Goal: Task Accomplishment & Management: Complete application form

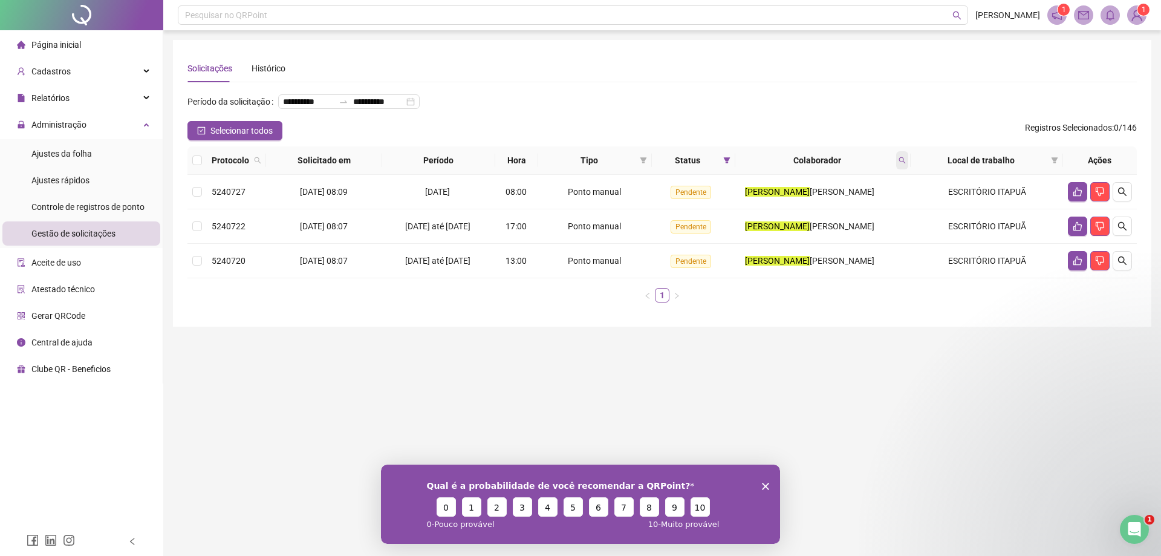
click at [906, 169] on span at bounding box center [902, 160] width 12 height 18
click at [873, 229] on span "Limpar" at bounding box center [876, 228] width 27 height 13
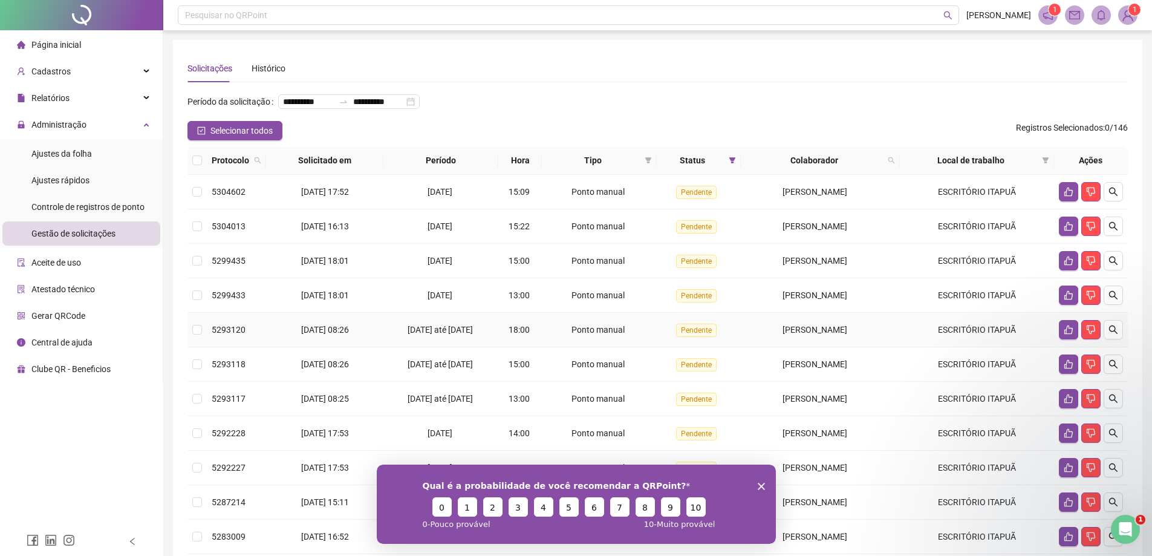
scroll to position [174, 0]
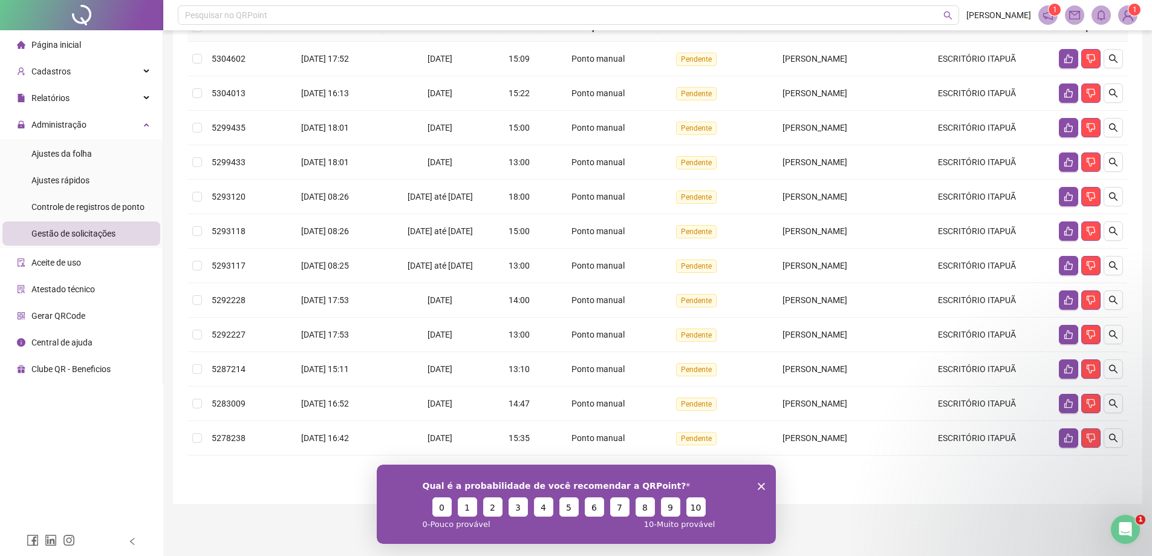
click at [759, 484] on polygon "Encerrar pesquisa" at bounding box center [760, 485] width 7 height 7
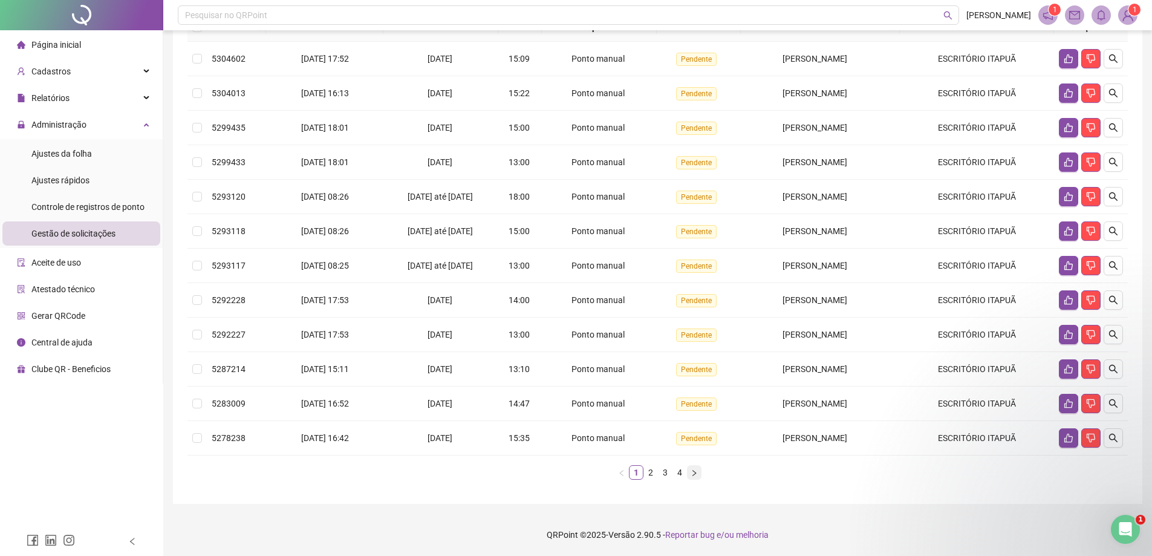
click at [694, 472] on icon "right" at bounding box center [693, 472] width 7 height 7
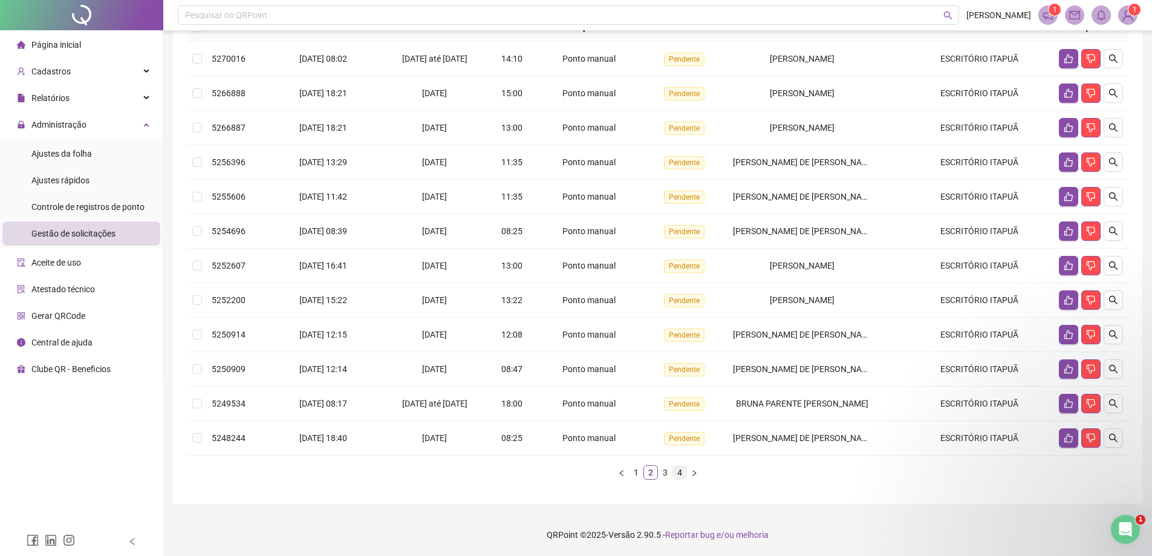
scroll to position [167, 0]
click at [681, 472] on link "4" at bounding box center [679, 472] width 13 height 13
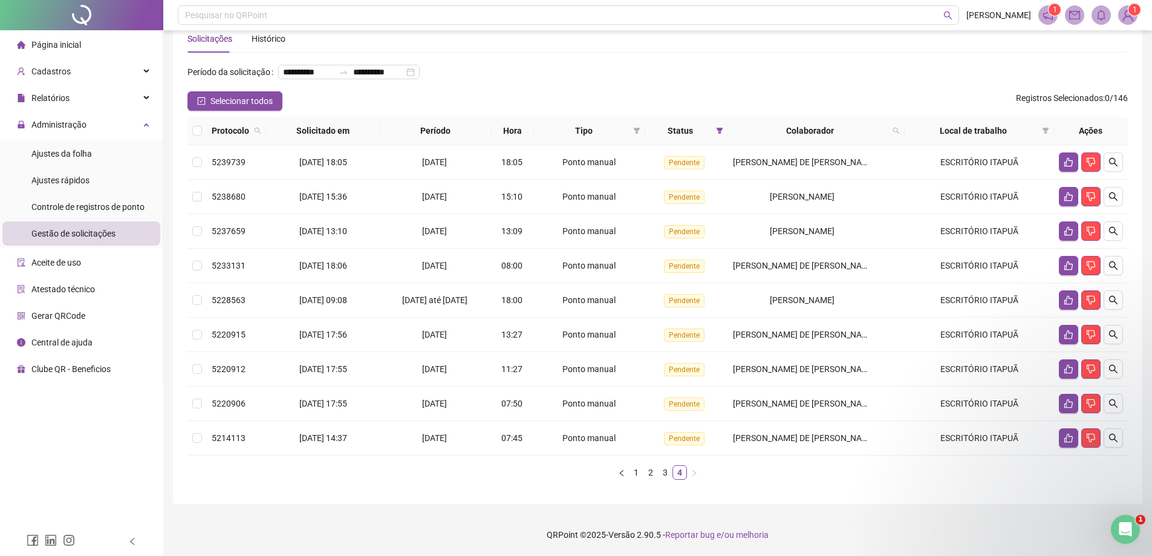
scroll to position [56, 0]
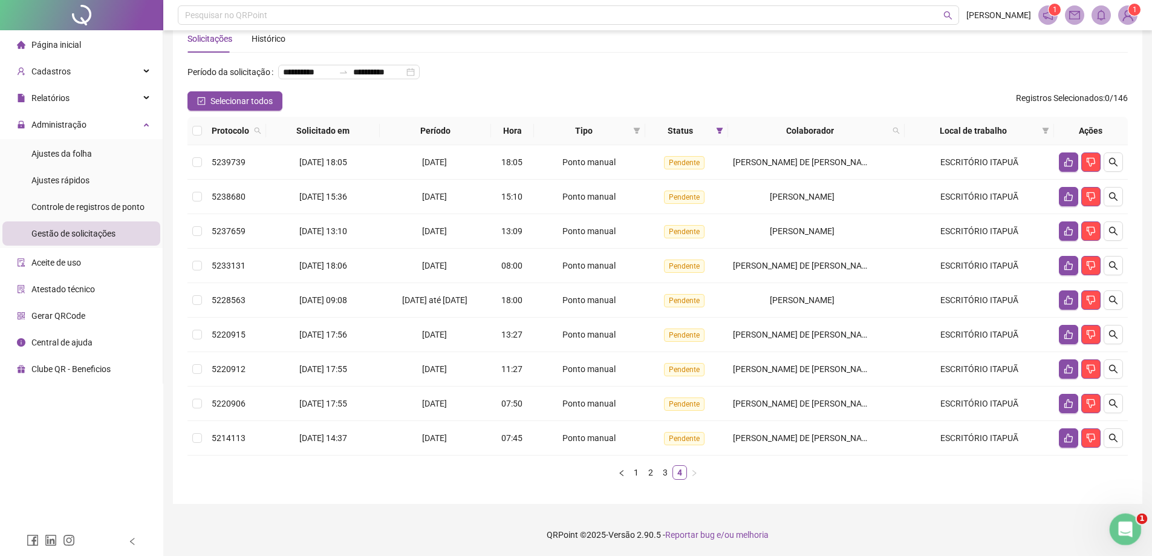
click at [1129, 518] on div "Abertura do Messenger da Intercom" at bounding box center [1123, 527] width 40 height 40
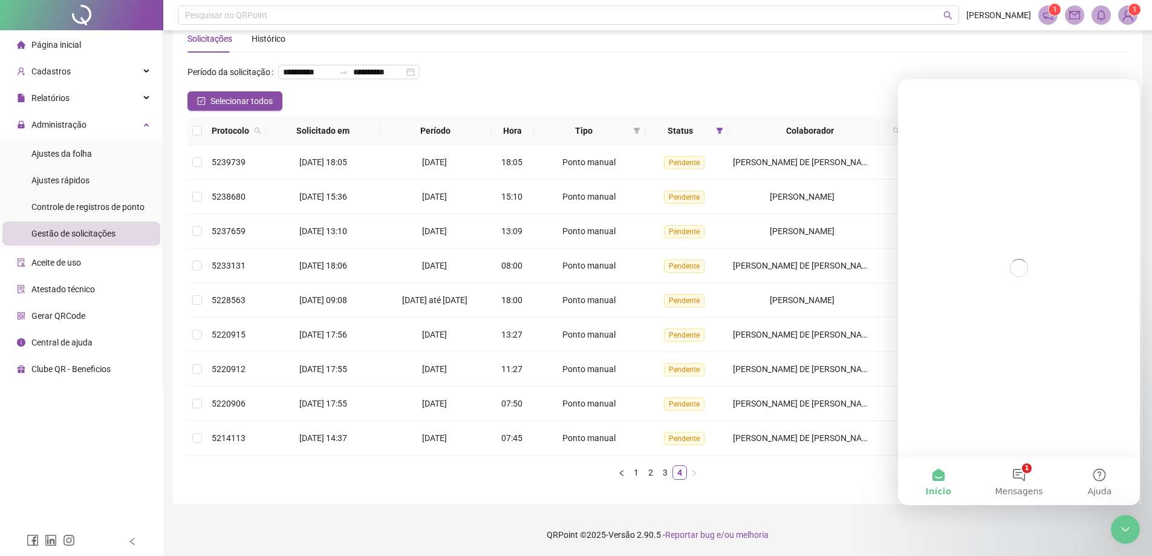
scroll to position [0, 0]
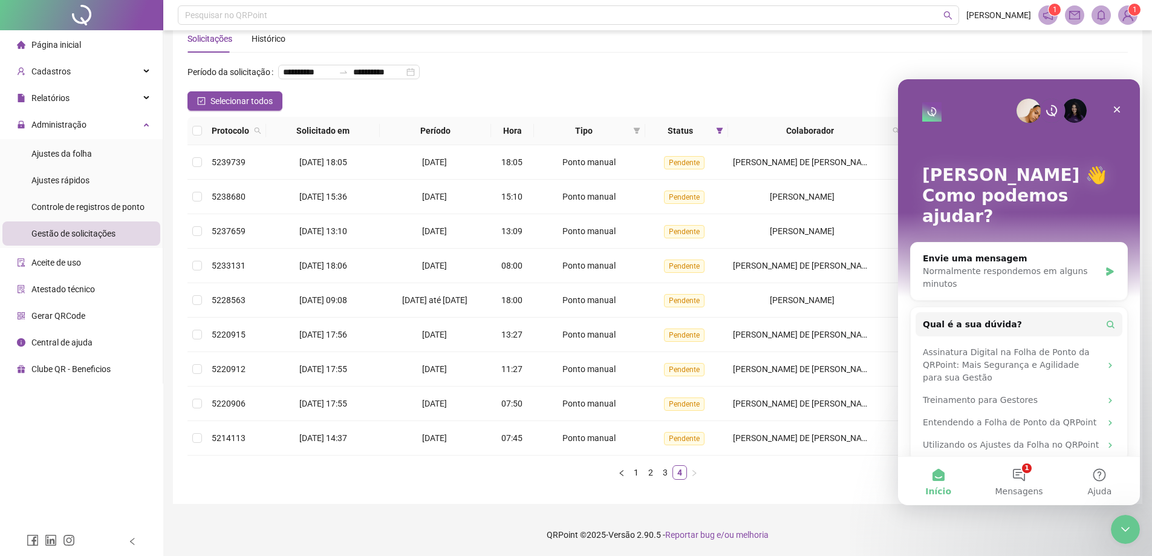
click at [1030, 484] on button "1 Mensagens" at bounding box center [1018, 480] width 80 height 48
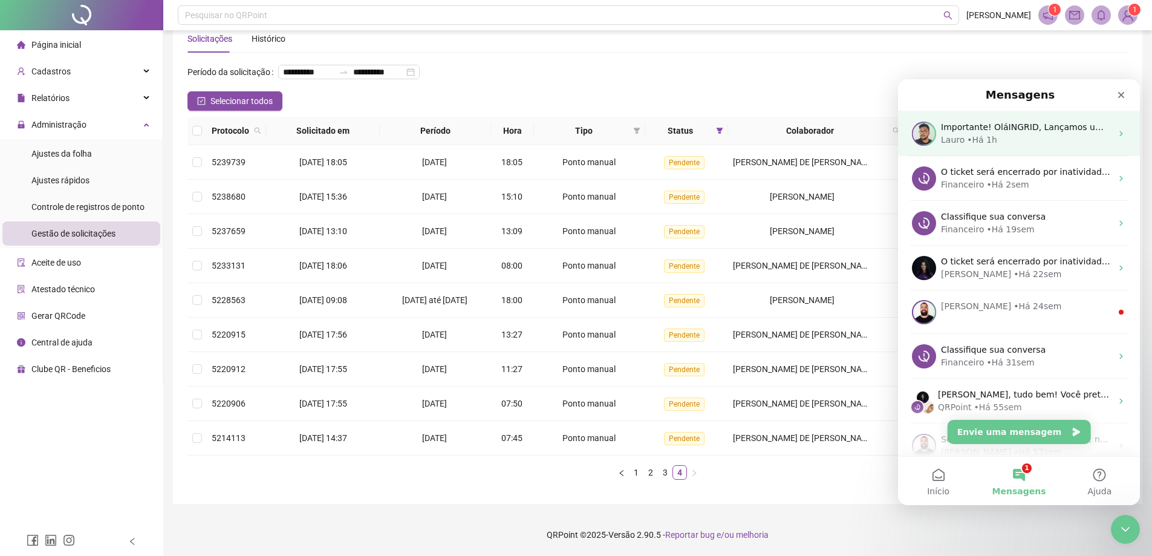
click at [967, 146] on div "• Há 1h" at bounding box center [982, 140] width 30 height 13
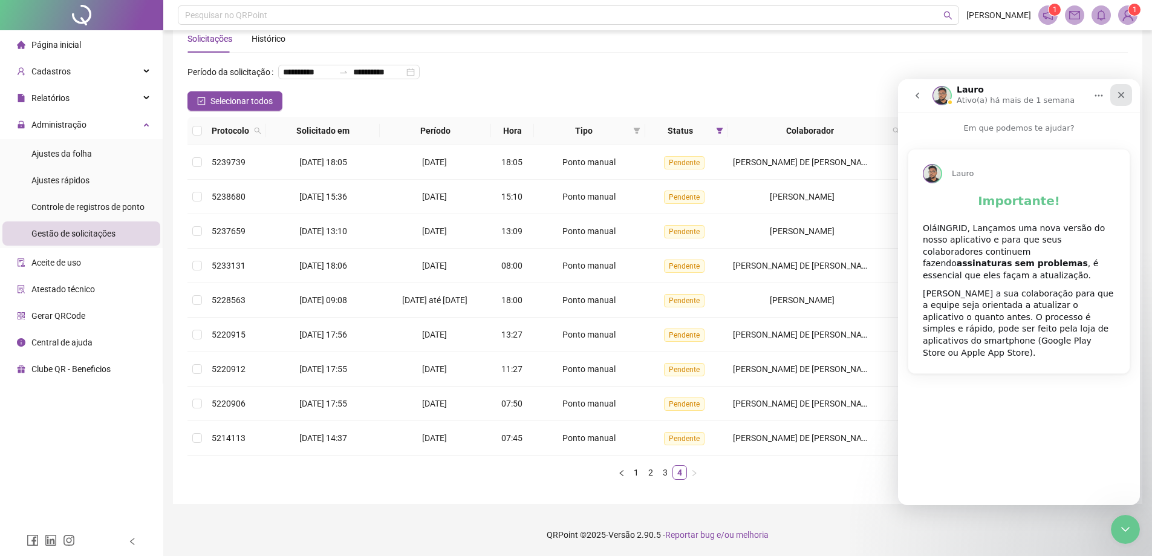
click at [1123, 93] on icon "Fechar" at bounding box center [1121, 95] width 7 height 7
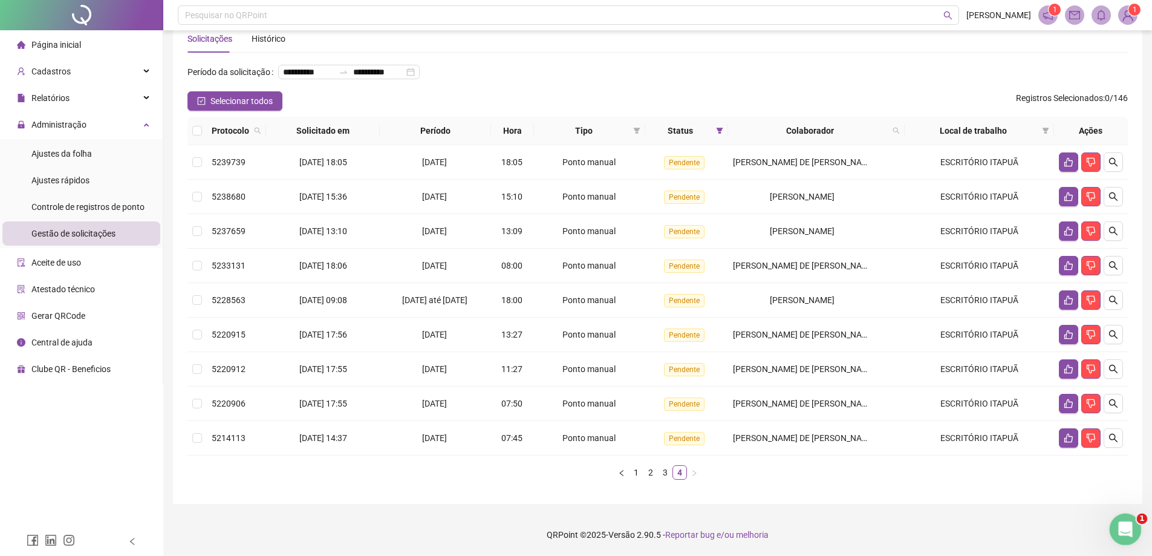
click at [1123, 519] on icon "Abertura do Messenger da Intercom" at bounding box center [1124, 528] width 20 height 20
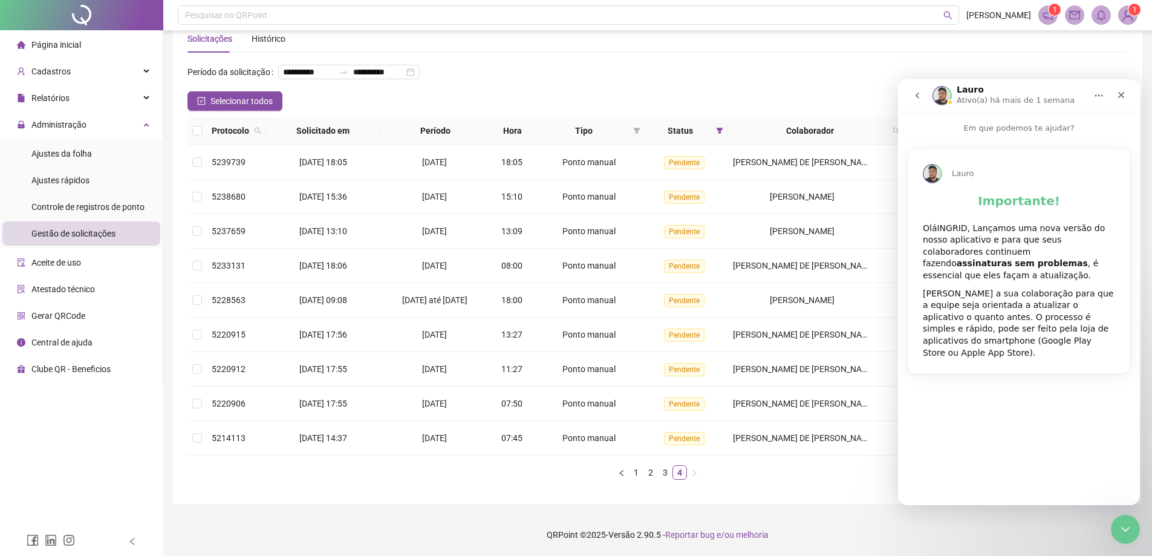
click at [908, 91] on button "go back" at bounding box center [917, 95] width 23 height 23
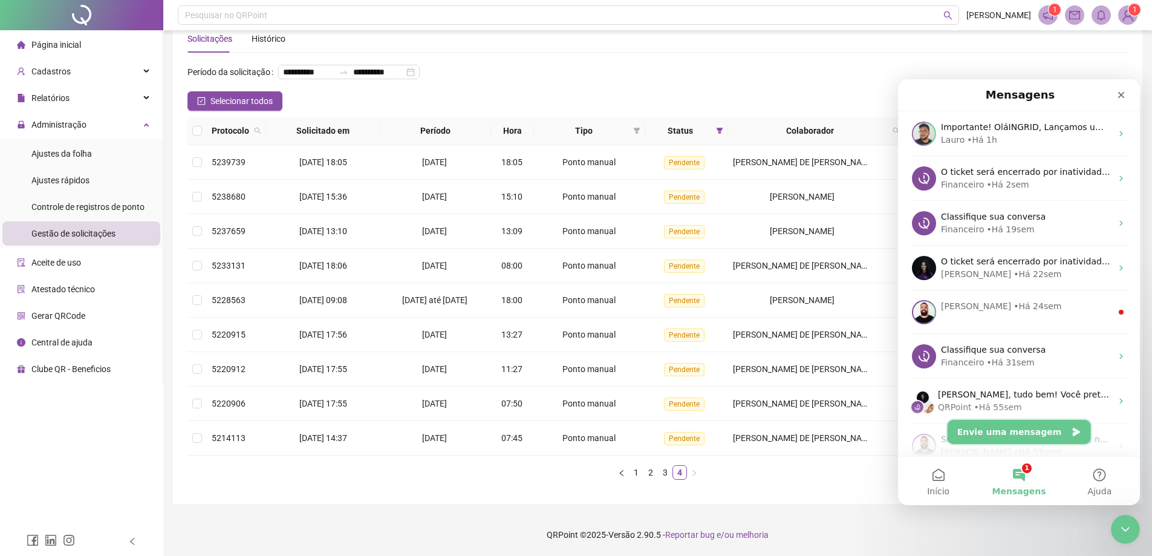
click at [1026, 427] on button "Envie uma mensagem" at bounding box center [1018, 432] width 143 height 24
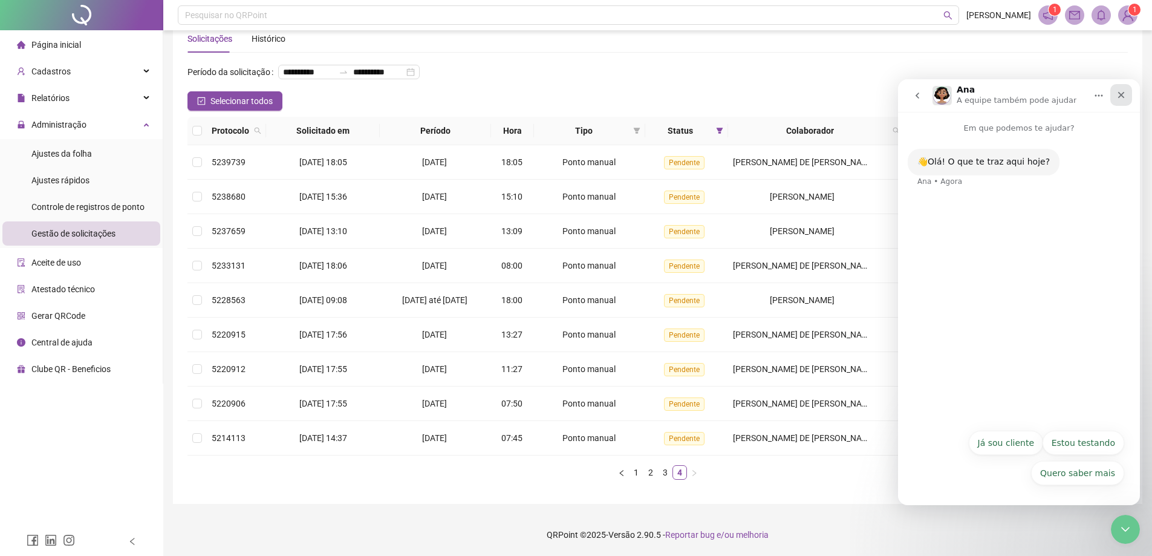
click at [1111, 89] on div "Fechar" at bounding box center [1121, 95] width 22 height 22
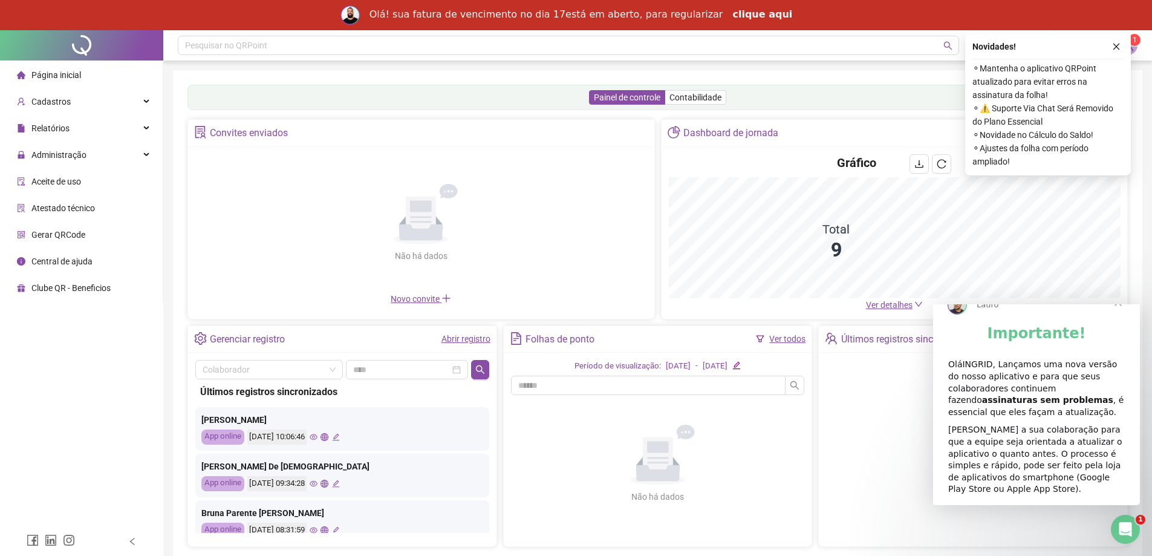
click at [735, 13] on link "clique aqui" at bounding box center [762, 14] width 60 height 13
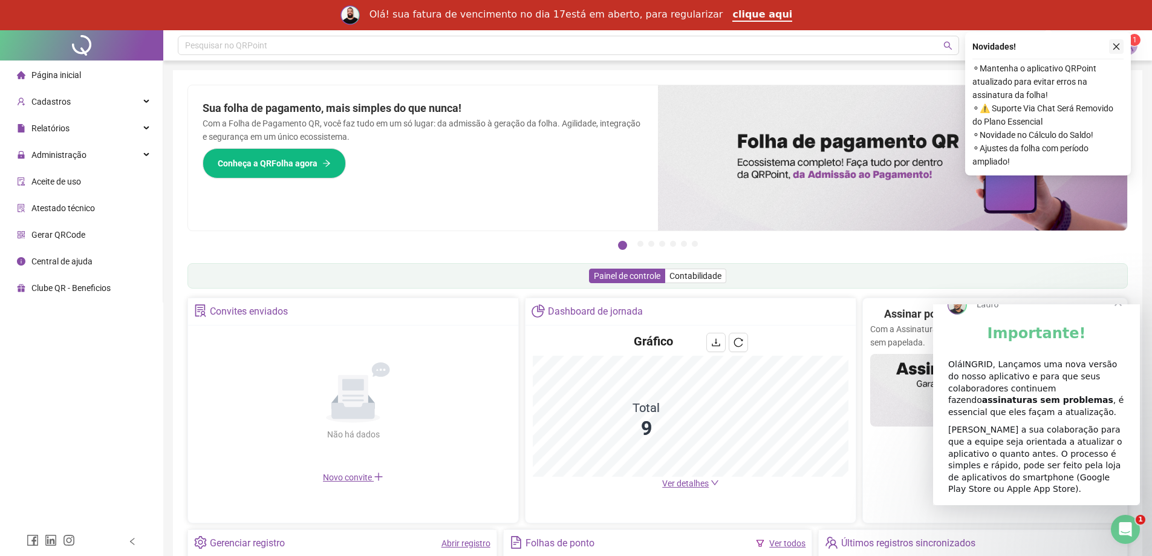
click at [1114, 47] on icon "close" at bounding box center [1116, 46] width 8 height 8
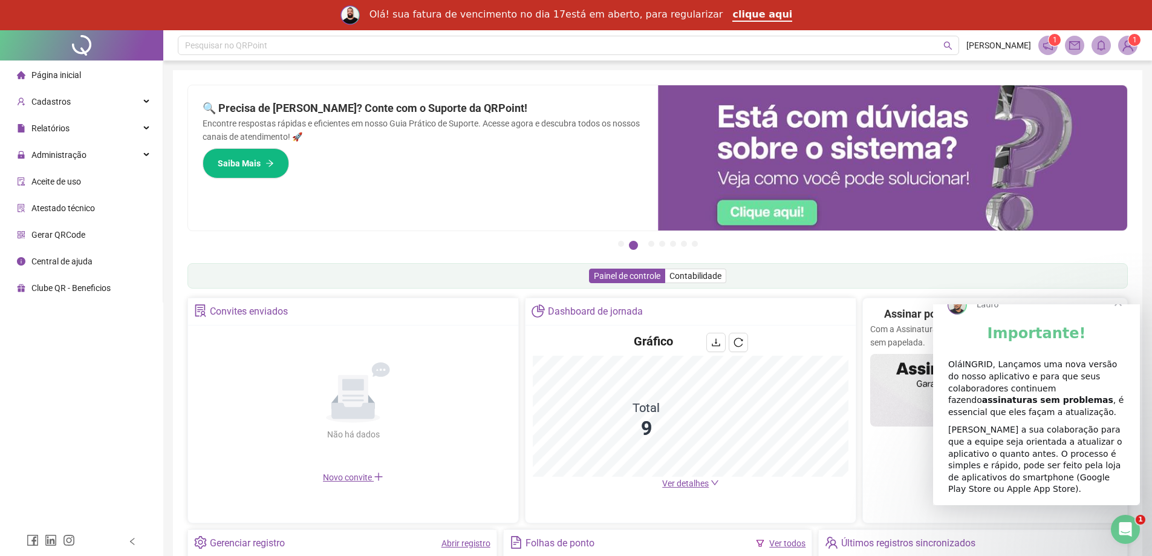
click at [688, 486] on span "Ver detalhes" at bounding box center [685, 483] width 47 height 10
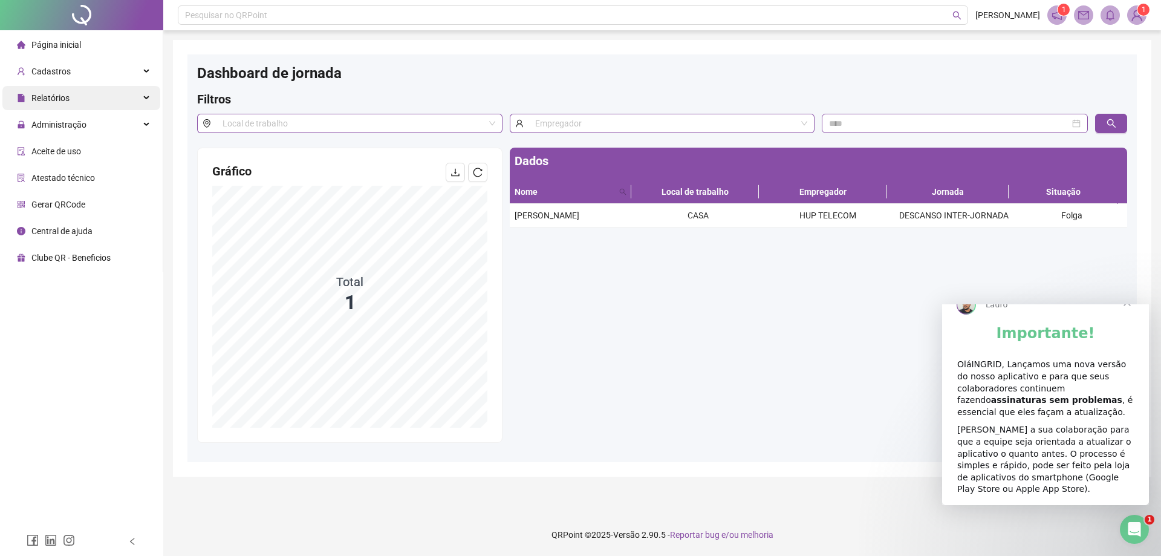
click at [80, 97] on div "Relatórios" at bounding box center [81, 98] width 158 height 24
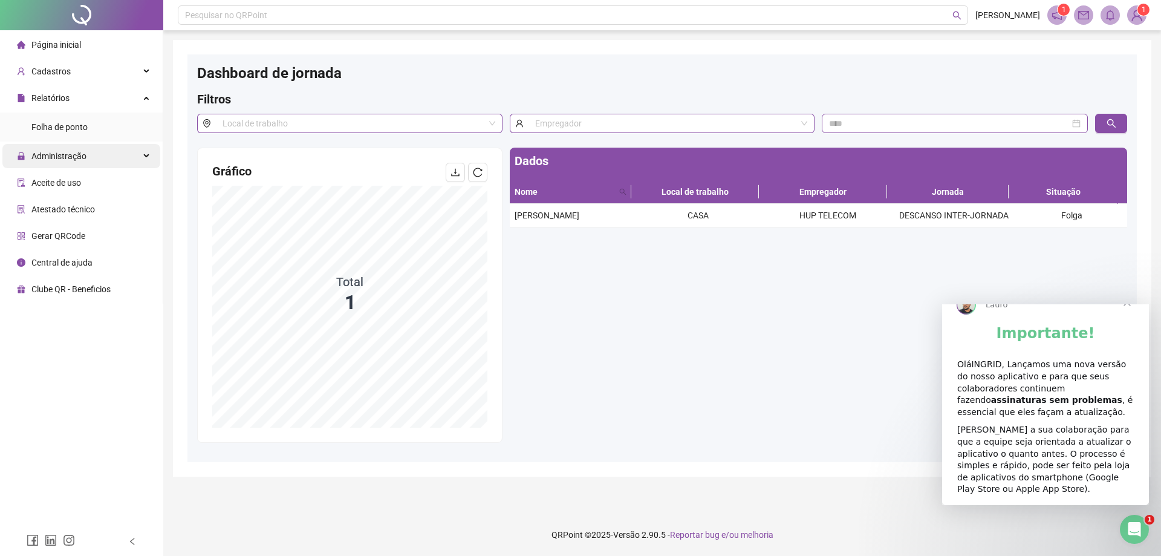
click at [86, 160] on div "Administração" at bounding box center [81, 156] width 158 height 24
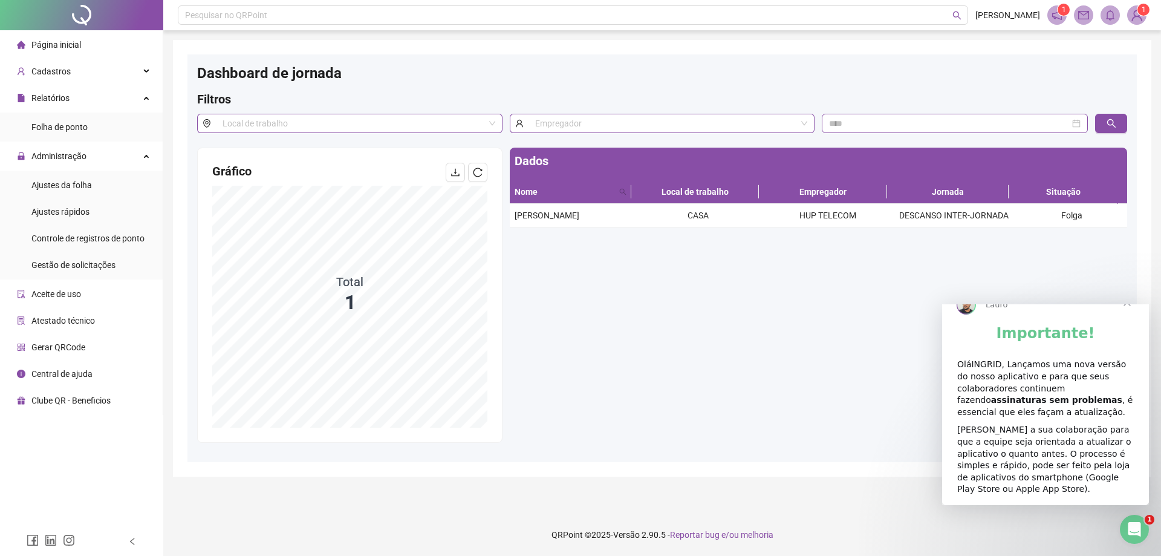
click at [1126, 323] on span "Fechar" at bounding box center [1127, 302] width 44 height 44
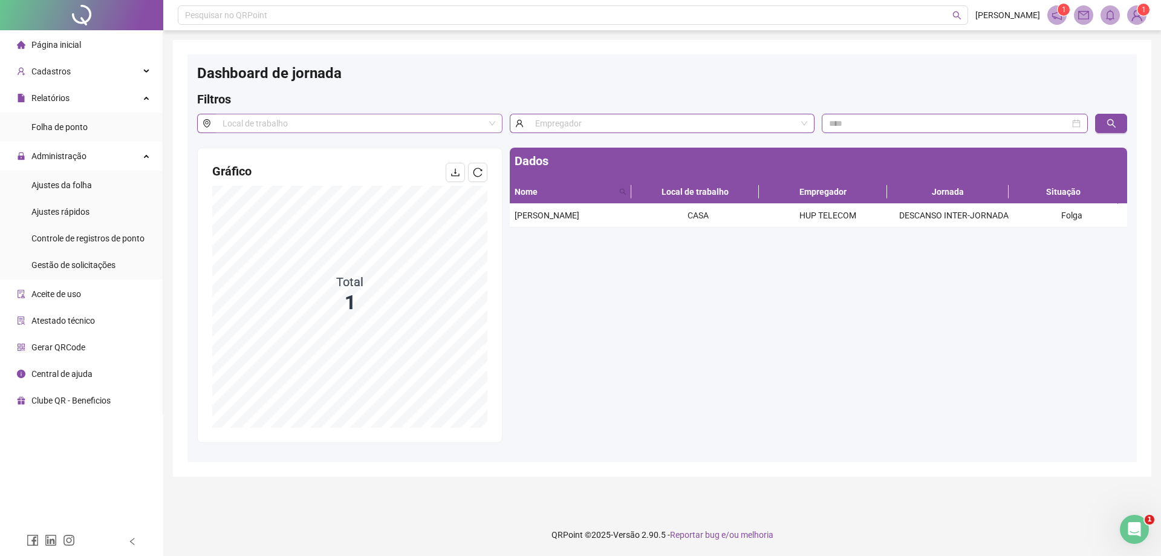
click at [380, 123] on input "search" at bounding box center [354, 123] width 262 height 18
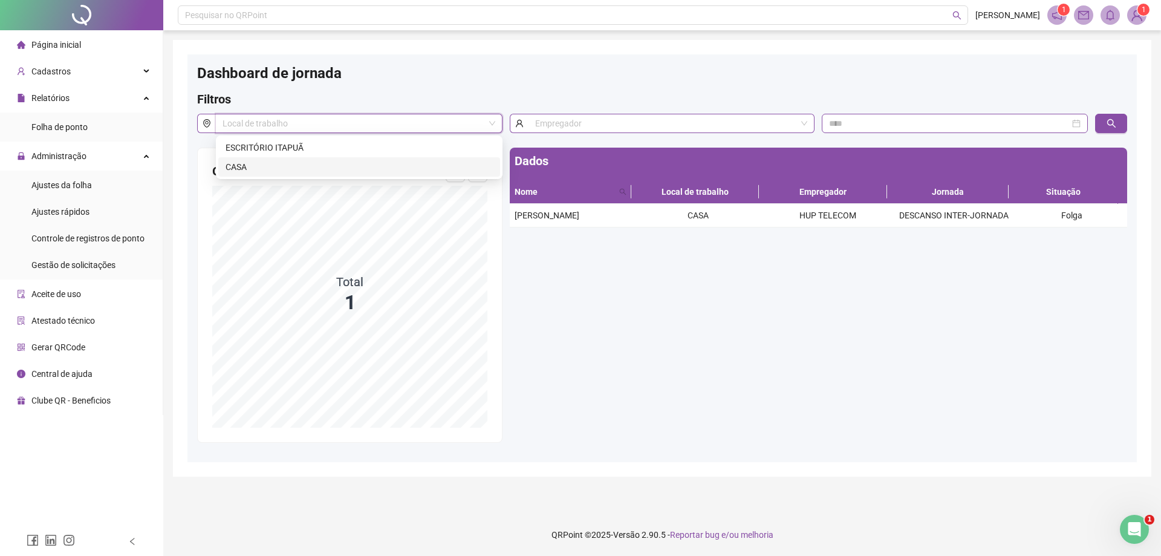
click at [477, 168] on div "CASA" at bounding box center [359, 166] width 267 height 13
click at [592, 131] on input "search" at bounding box center [666, 123] width 262 height 18
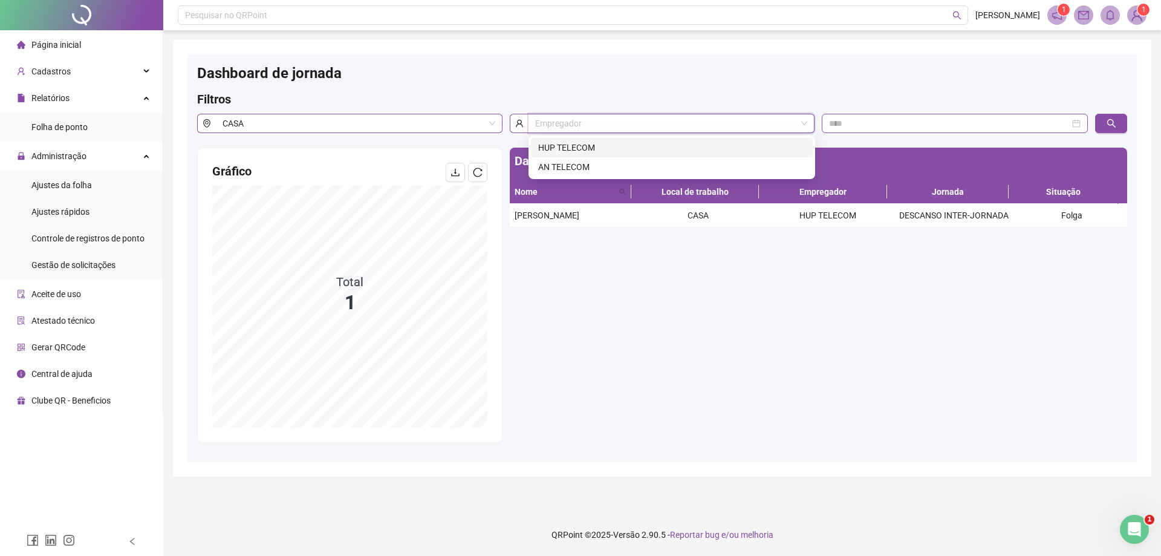
click at [594, 150] on div "HUP TELECOM" at bounding box center [671, 147] width 267 height 13
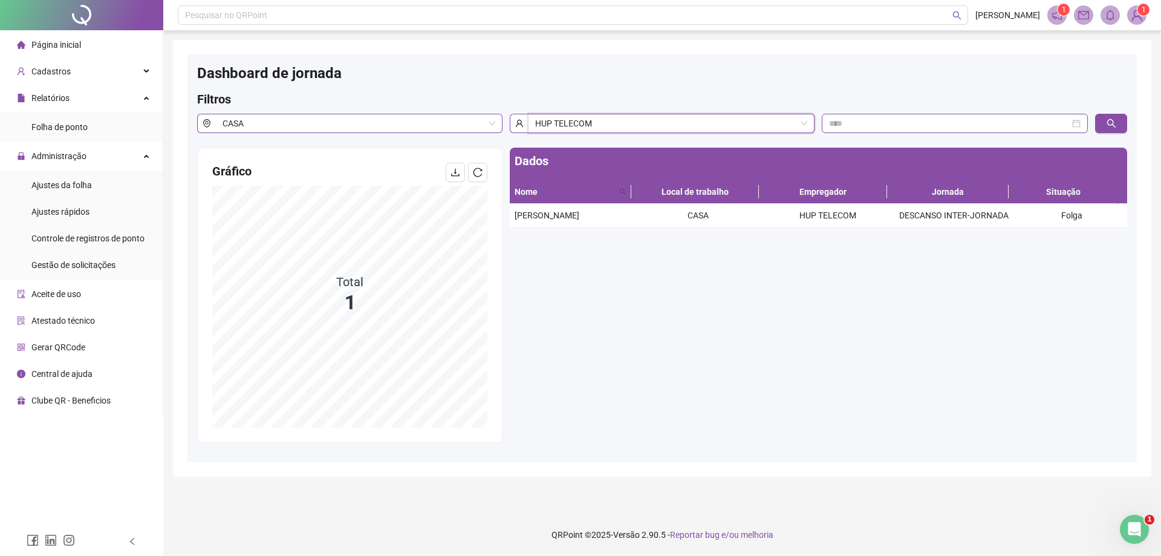
click at [1128, 126] on div at bounding box center [1110, 131] width 39 height 34
click at [1120, 126] on button "button" at bounding box center [1111, 123] width 32 height 19
click at [111, 183] on li "Ajustes da folha" at bounding box center [81, 185] width 158 height 24
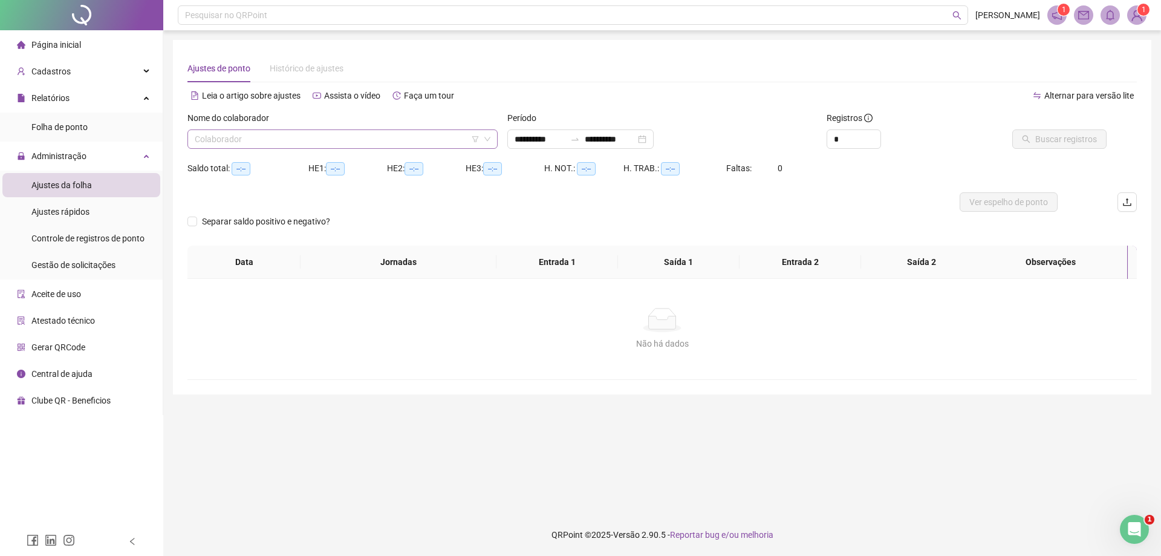
click at [369, 136] on input "search" at bounding box center [337, 139] width 285 height 18
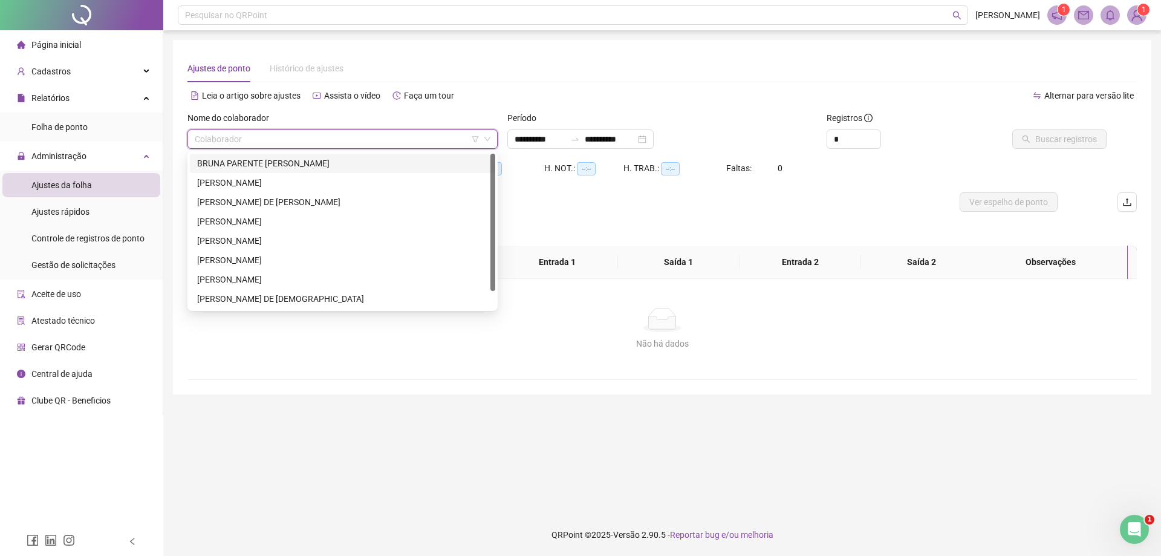
click at [331, 162] on div "BRUNA PARENTE [PERSON_NAME]" at bounding box center [342, 163] width 291 height 13
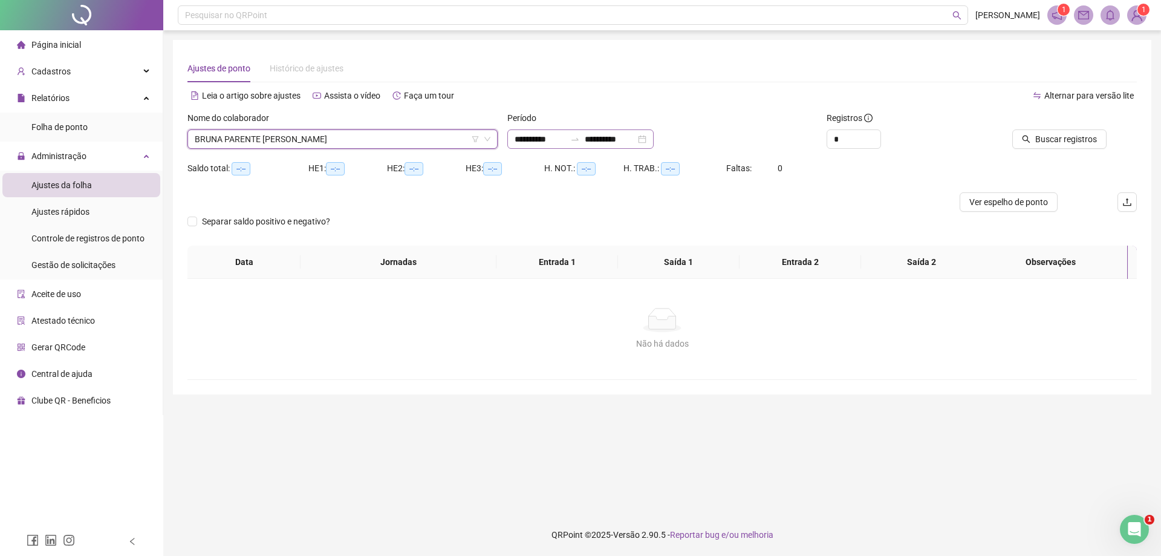
click at [580, 137] on icon "swap-right" at bounding box center [575, 139] width 10 height 10
type input "**********"
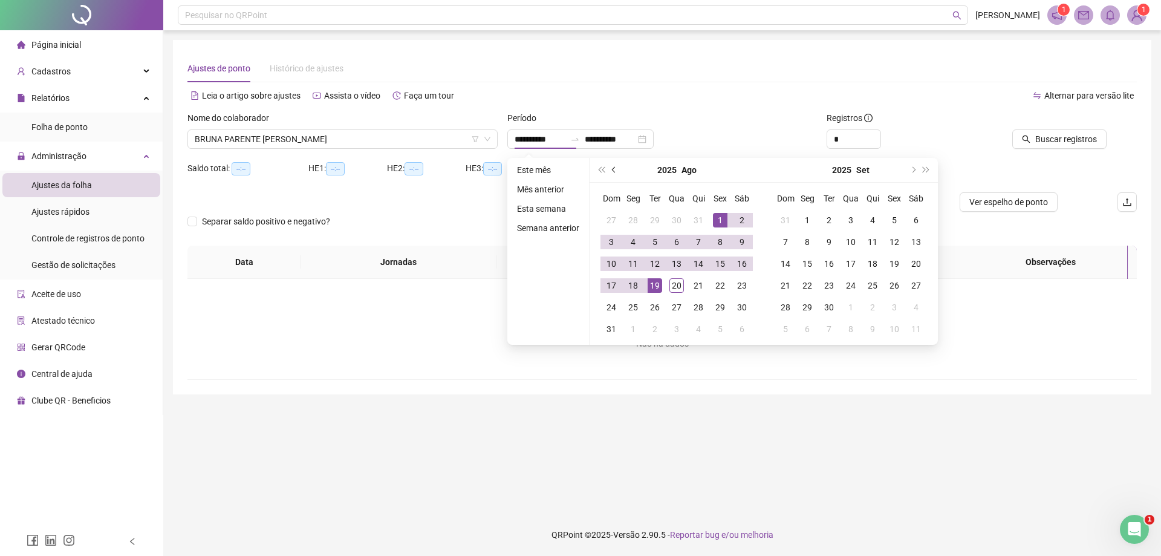
click at [615, 168] on button "prev-year" at bounding box center [614, 170] width 13 height 24
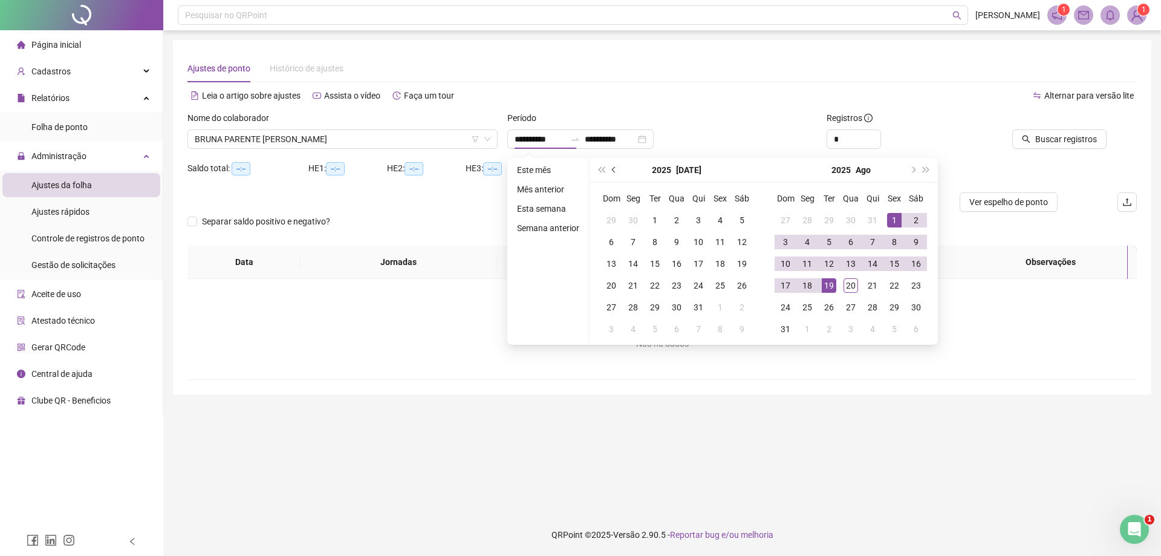
click at [614, 168] on span "prev-year" at bounding box center [615, 170] width 6 height 6
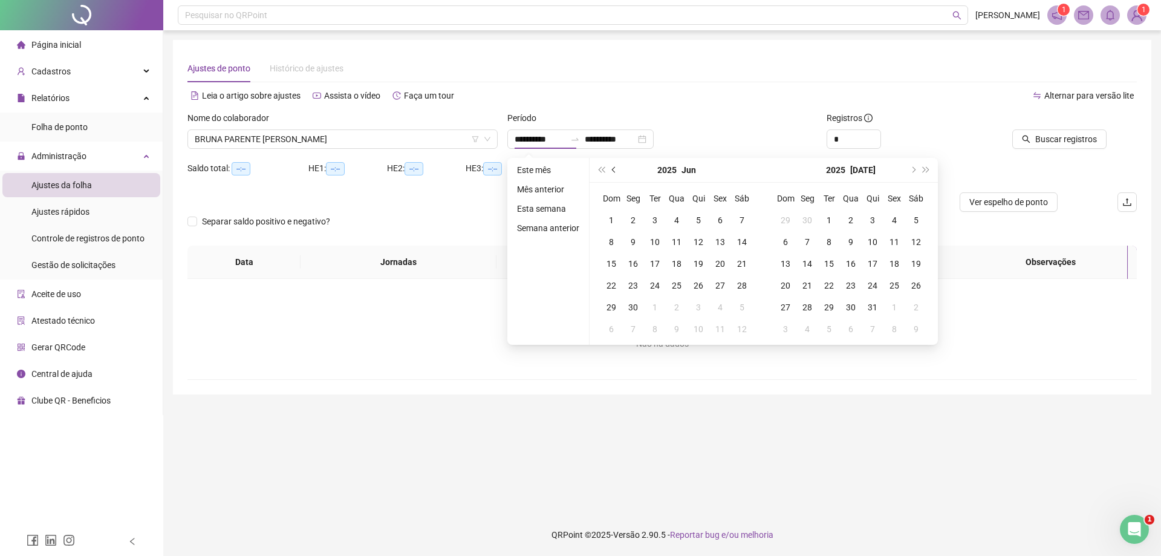
click at [614, 168] on span "prev-year" at bounding box center [615, 170] width 6 height 6
click at [613, 167] on span "prev-year" at bounding box center [615, 170] width 6 height 6
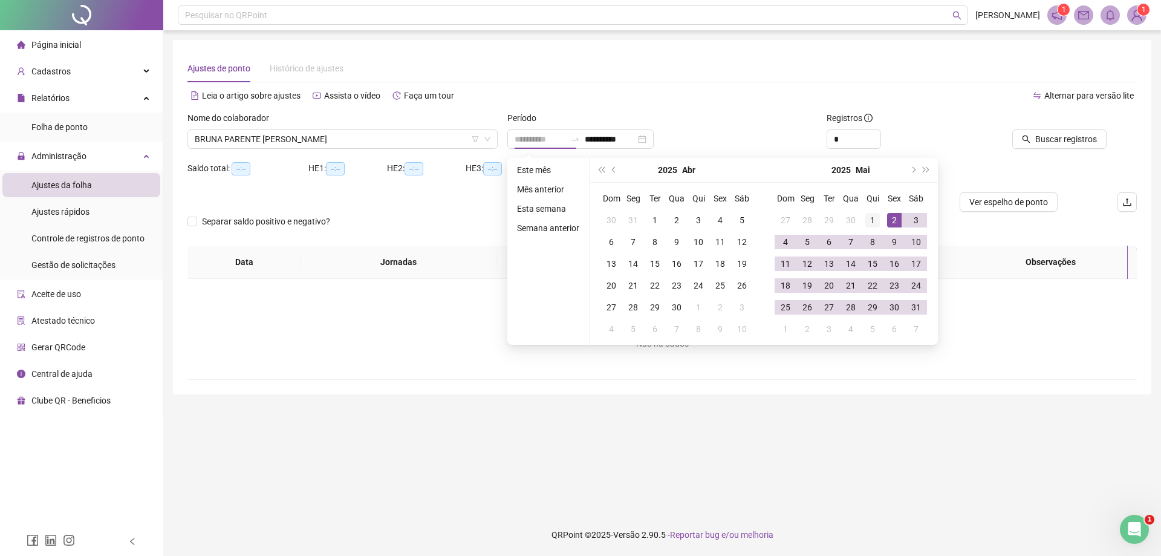
type input "**********"
click at [872, 218] on div "1" at bounding box center [872, 220] width 15 height 15
click at [926, 311] on div "Dom Seg Ter Qua Qui Sex Sáb 27 28 29 30 1 2 3 4 5 6 7 8 9 10 11 12 13 14 15 16 …" at bounding box center [851, 264] width 174 height 162
type input "**********"
click at [924, 308] on td "31" at bounding box center [916, 307] width 22 height 22
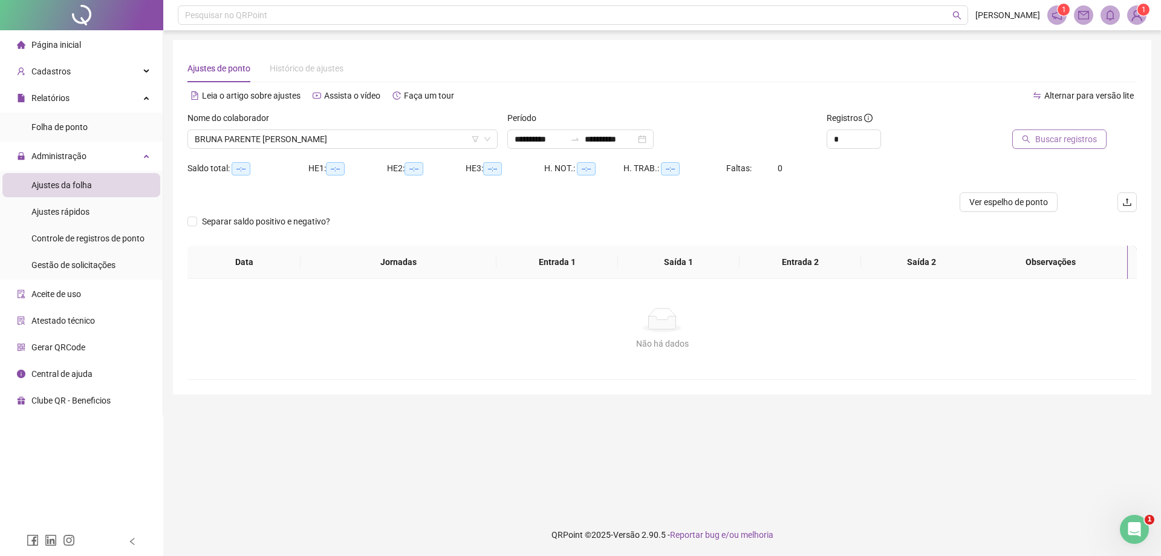
click at [1030, 137] on icon "search" at bounding box center [1026, 139] width 8 height 8
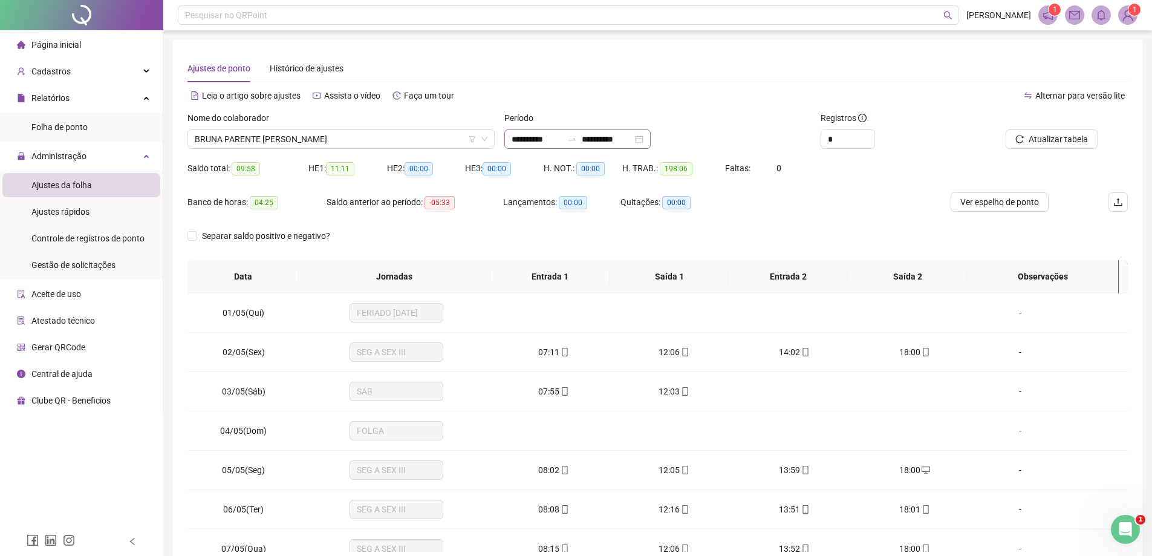
click at [576, 138] on icon "swap-right" at bounding box center [571, 139] width 7 height 2
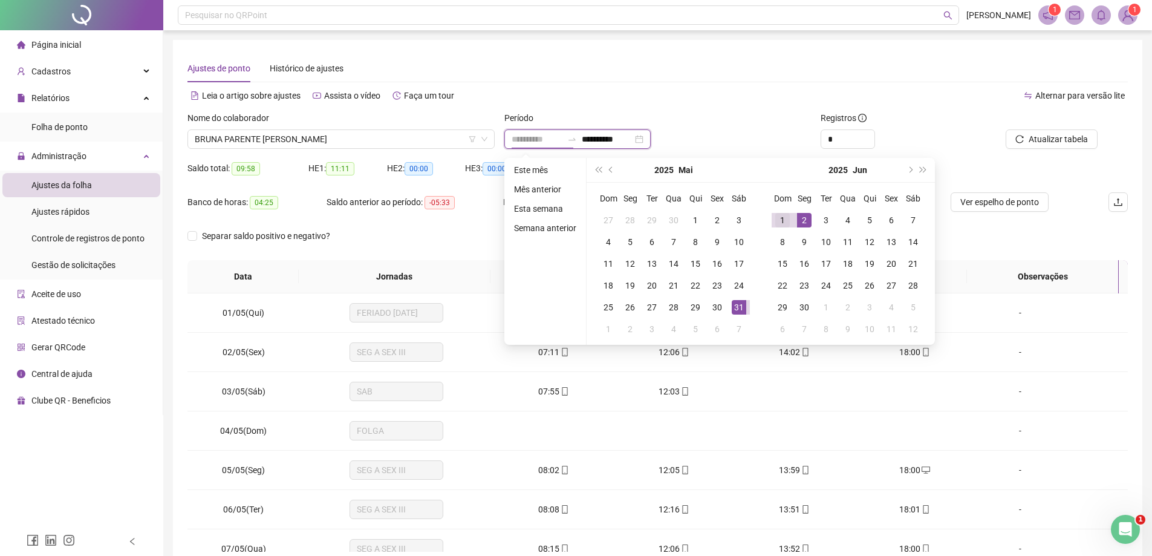
type input "**********"
click at [784, 218] on div "1" at bounding box center [782, 220] width 15 height 15
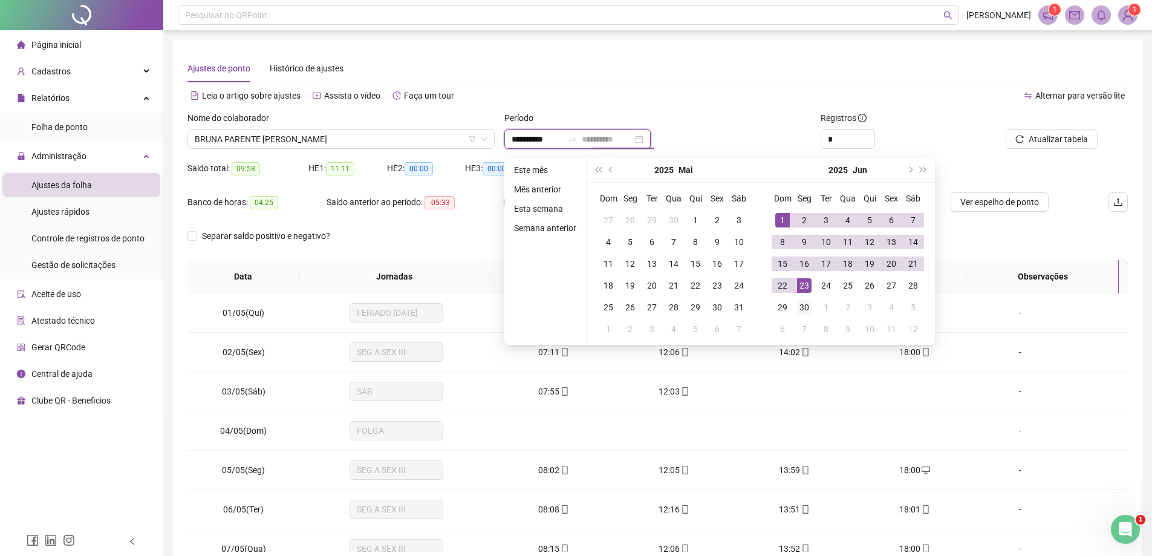
type input "**********"
click at [802, 304] on div "30" at bounding box center [804, 307] width 15 height 15
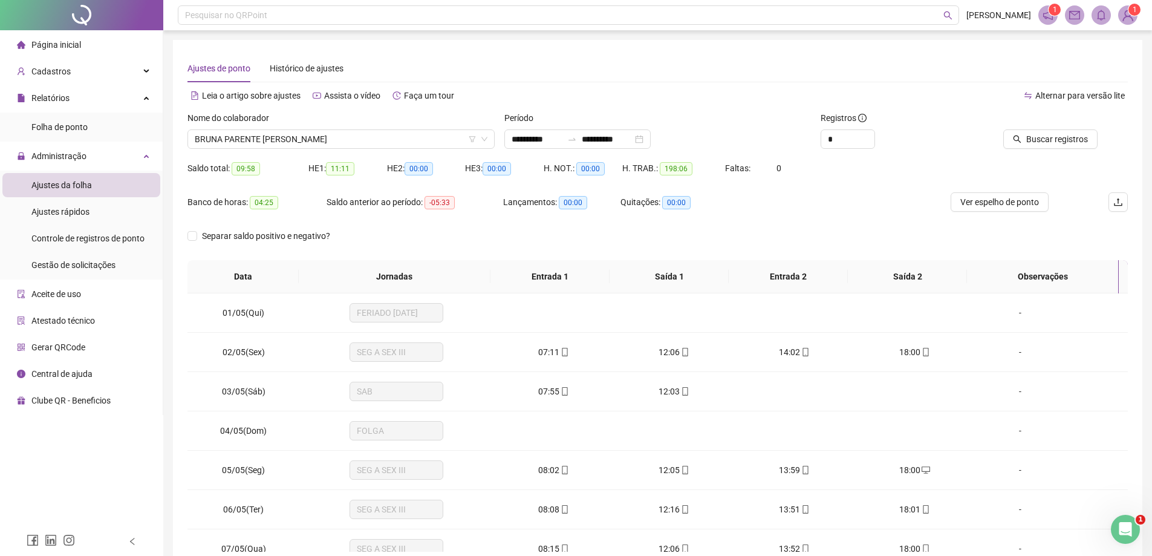
click at [1016, 143] on icon "search" at bounding box center [1017, 139] width 8 height 8
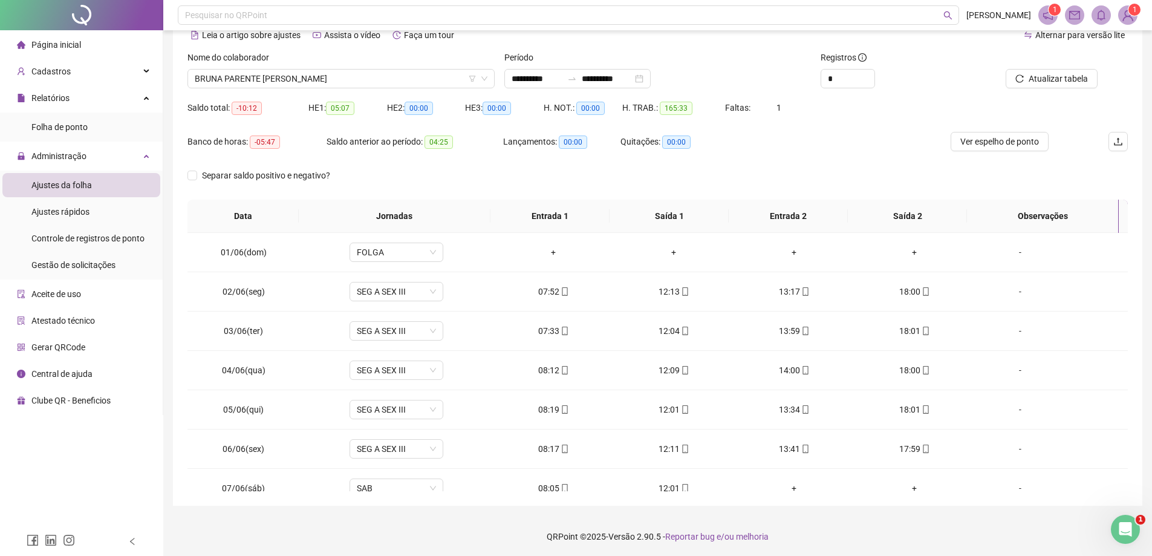
scroll to position [62, 0]
